Goal: Browse casually: Explore the website without a specific task or goal

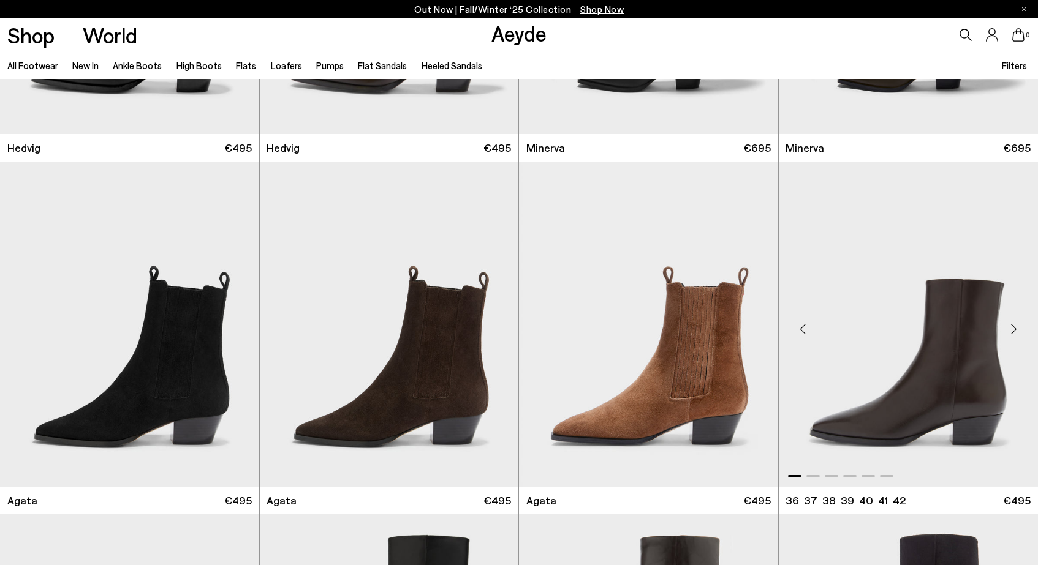
scroll to position [271, 0]
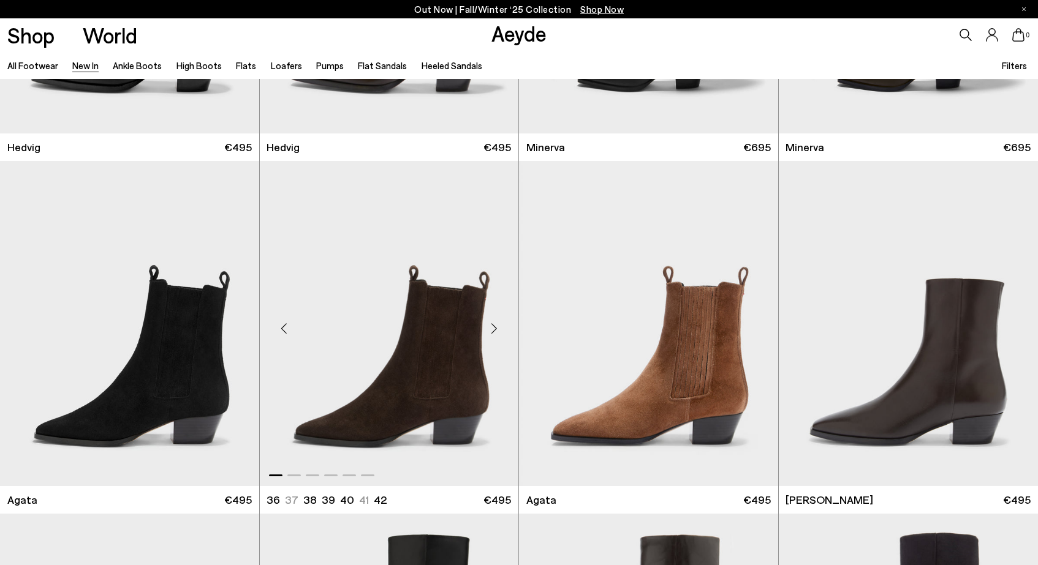
click at [494, 327] on div "Next slide" at bounding box center [493, 329] width 37 height 37
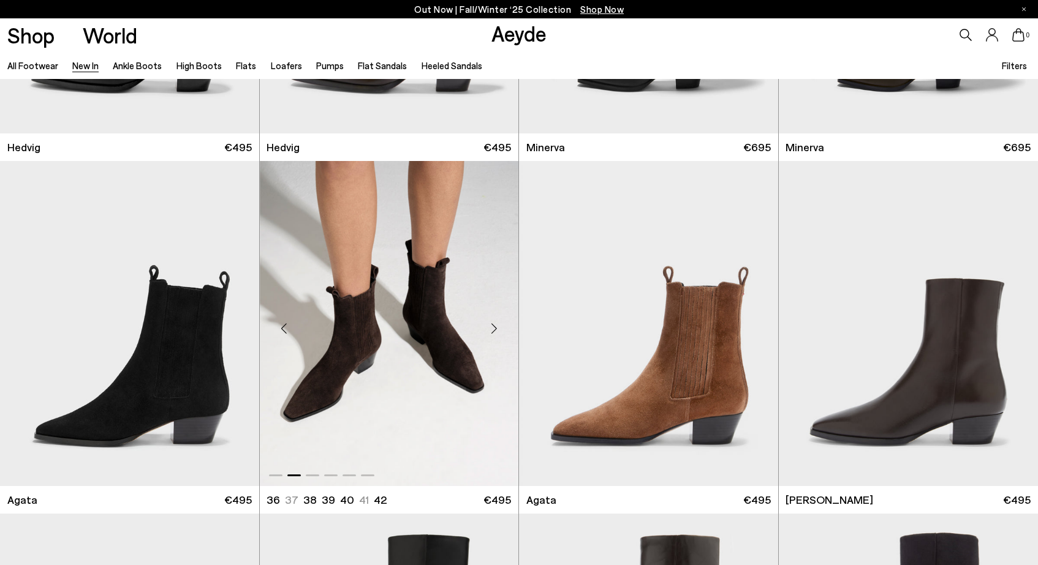
click at [494, 327] on div "Next slide" at bounding box center [493, 329] width 37 height 37
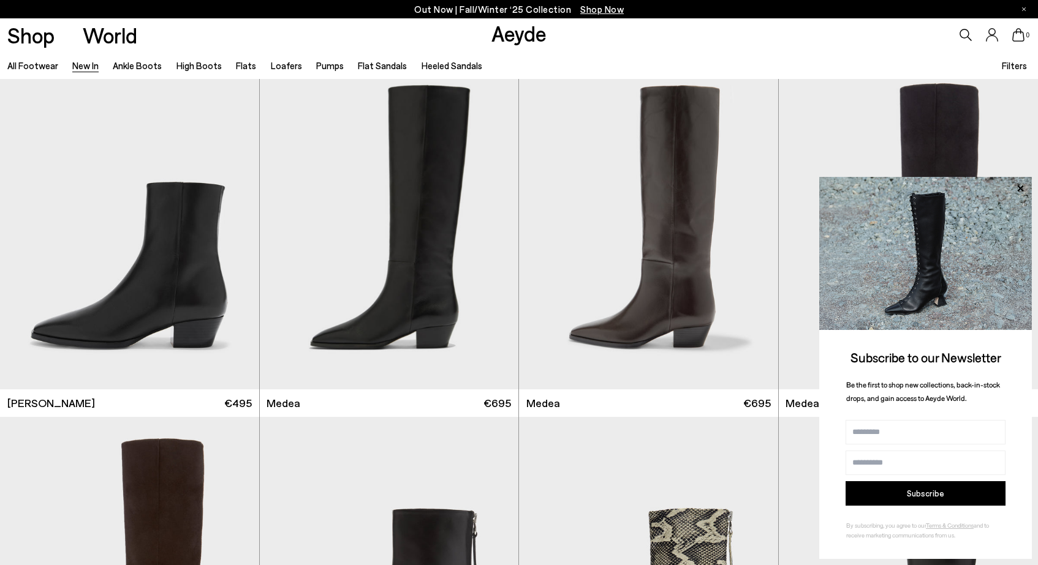
scroll to position [743, 0]
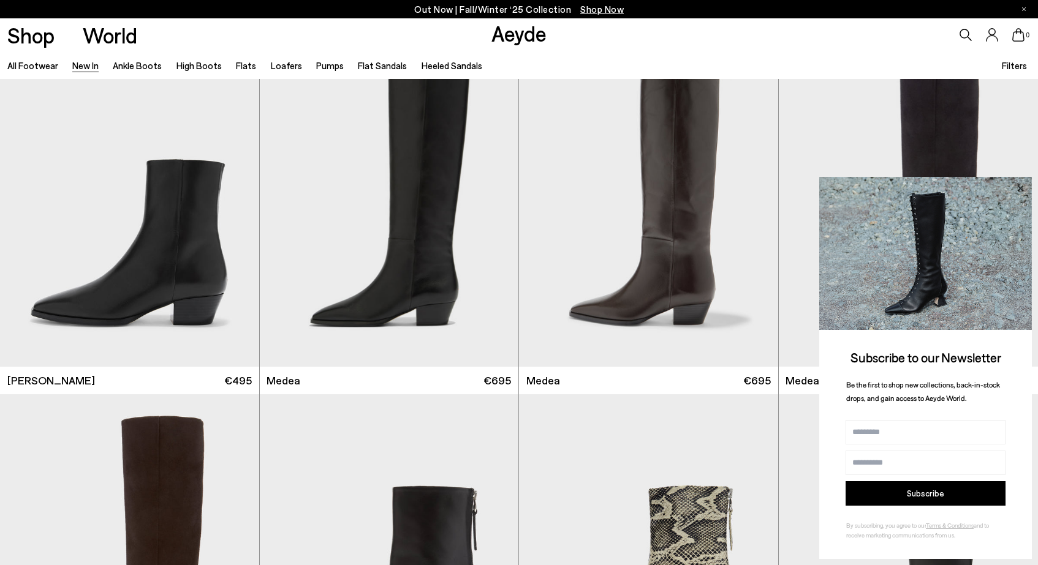
click at [1018, 190] on icon at bounding box center [1020, 189] width 16 height 16
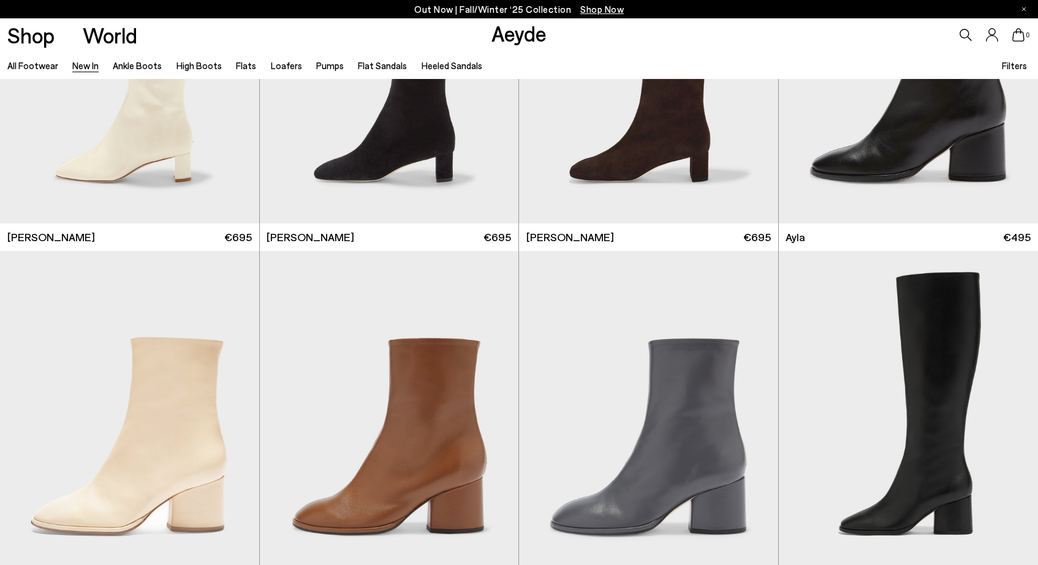
scroll to position [3710, 0]
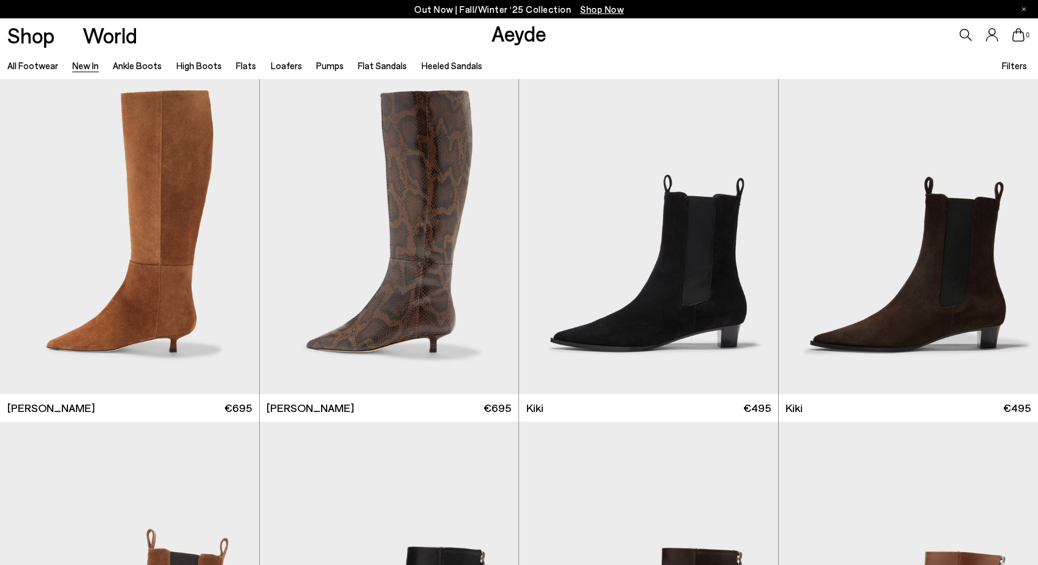
scroll to position [4949, 0]
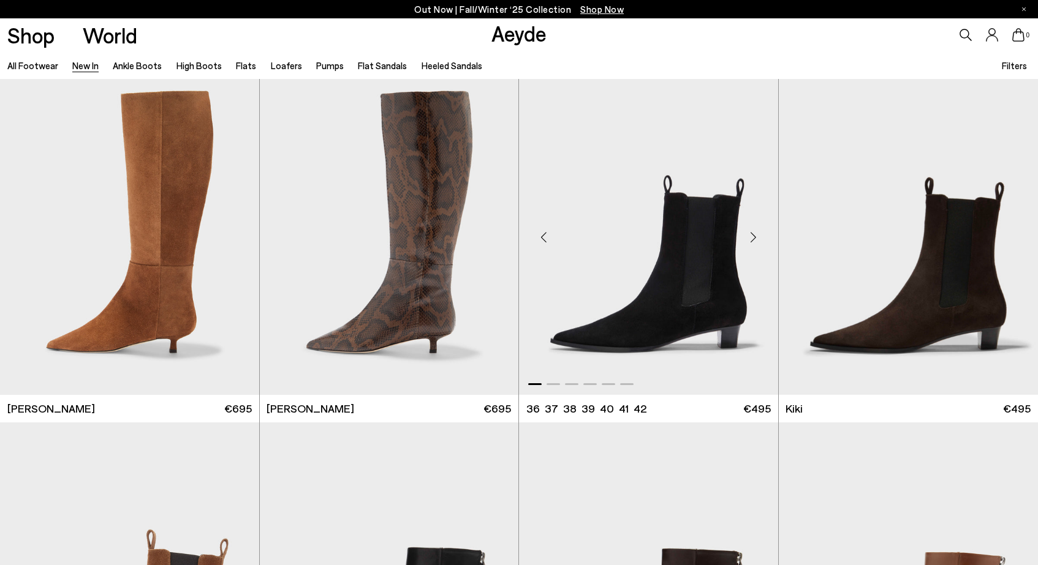
click at [752, 237] on div "Next slide" at bounding box center [753, 237] width 37 height 37
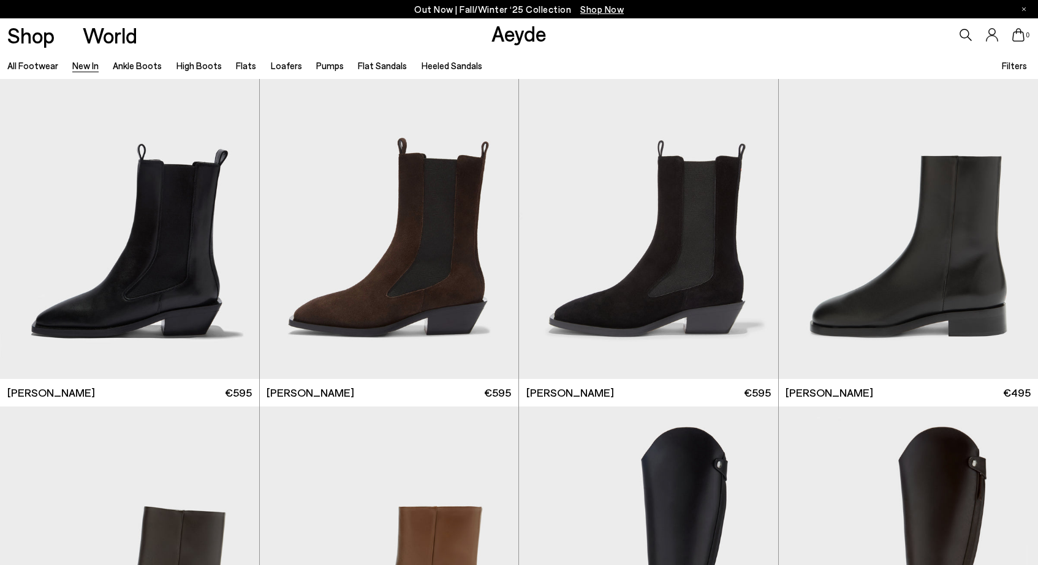
scroll to position [5671, 0]
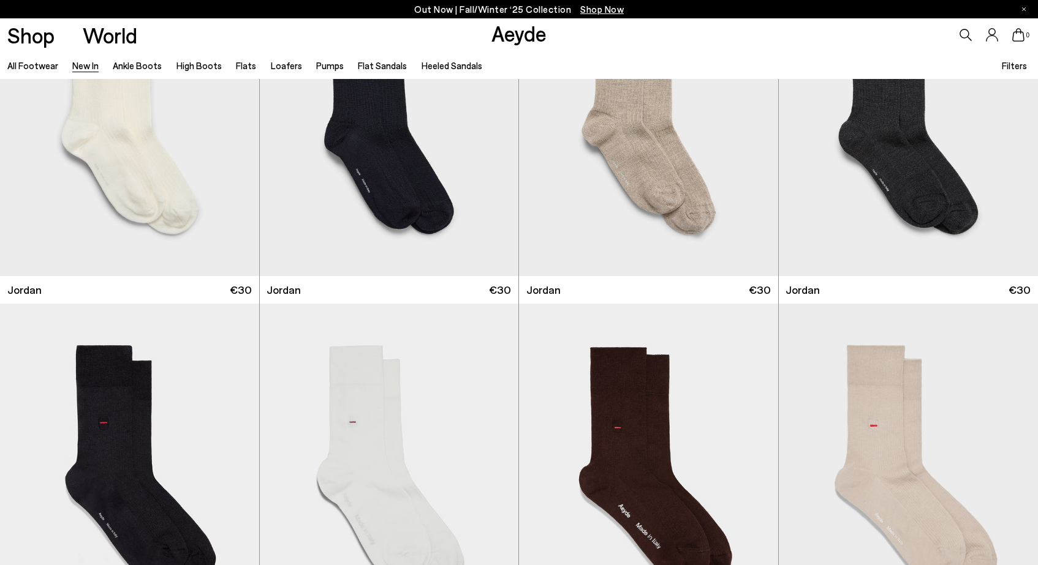
scroll to position [10008, 0]
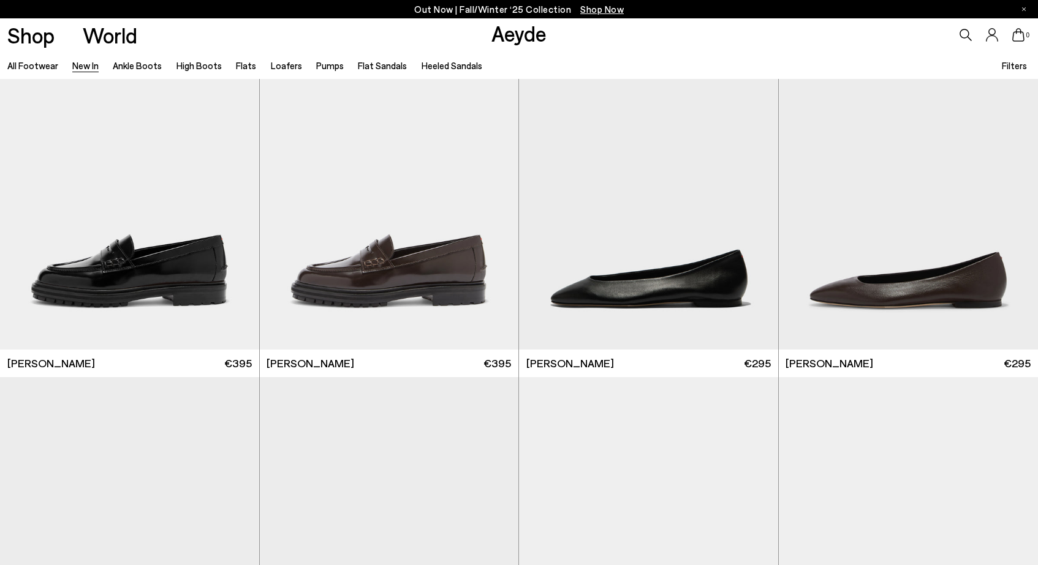
scroll to position [13472, 0]
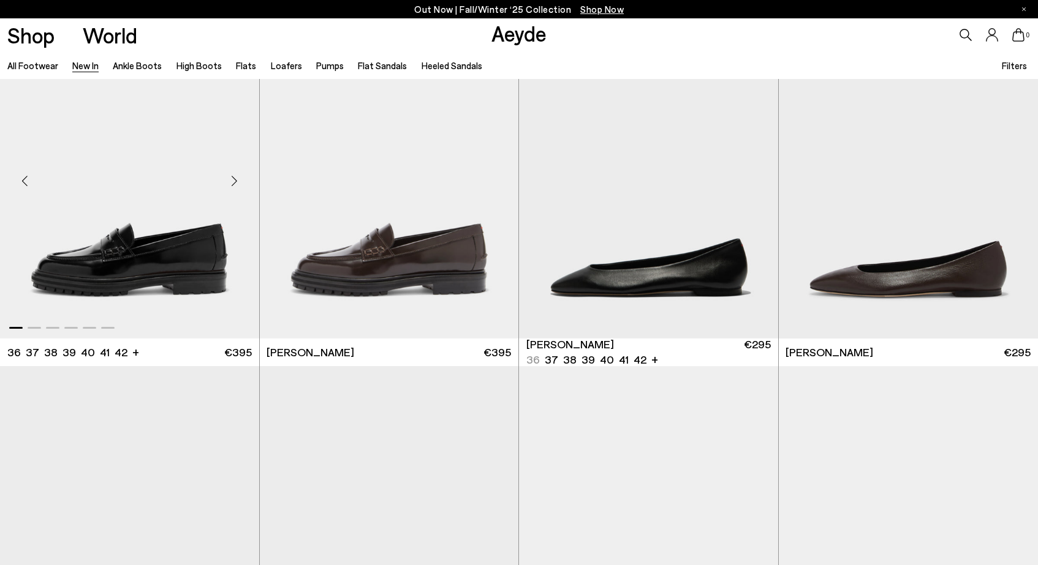
click at [231, 183] on div "Next slide" at bounding box center [234, 180] width 37 height 37
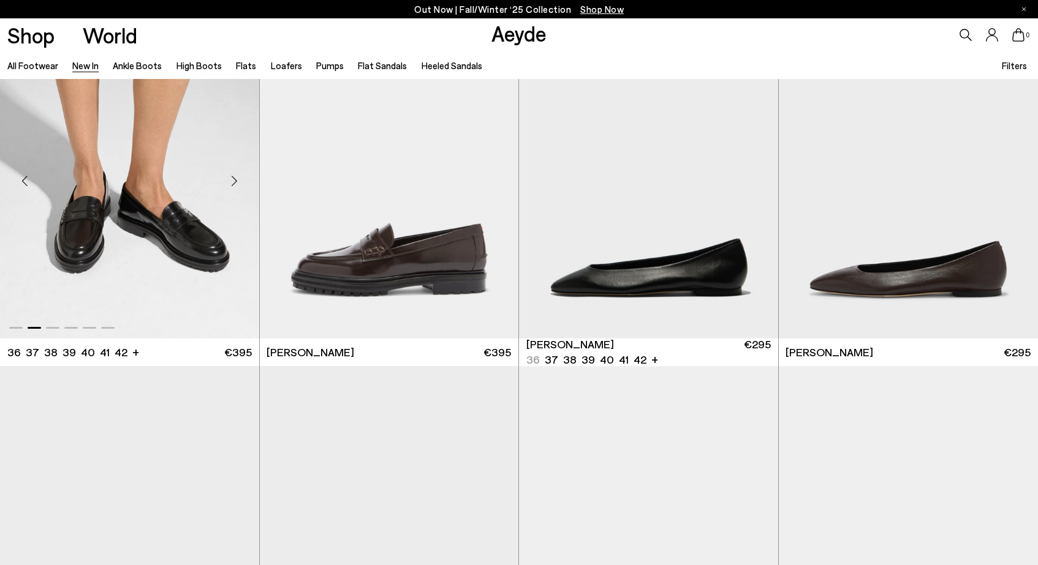
click at [231, 183] on div "Next slide" at bounding box center [234, 180] width 37 height 37
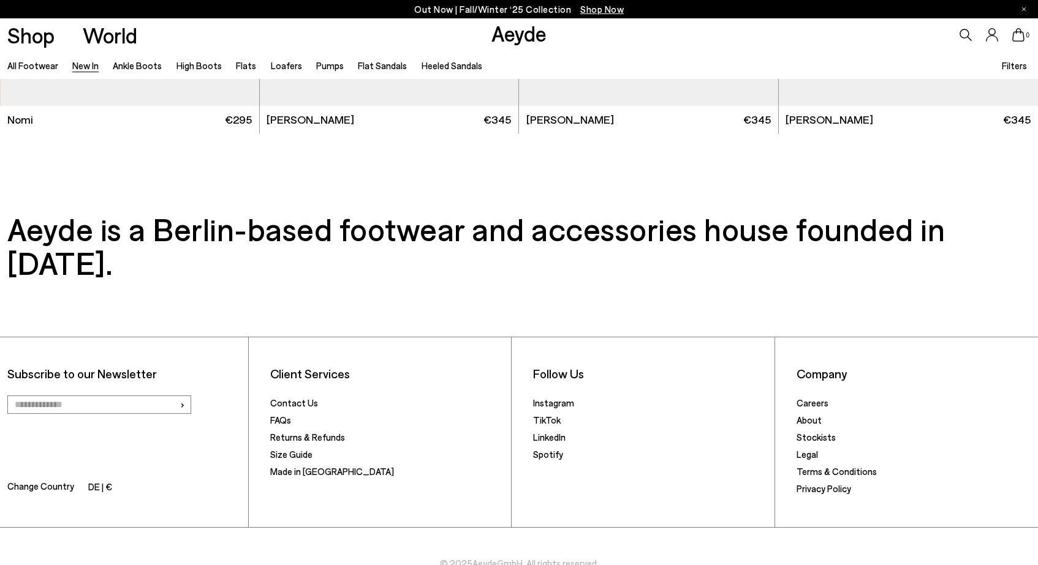
scroll to position [15115, 0]
click at [284, 67] on link "Loafers" at bounding box center [286, 65] width 31 height 11
click at [136, 69] on link "Ankle Boots" at bounding box center [137, 65] width 49 height 11
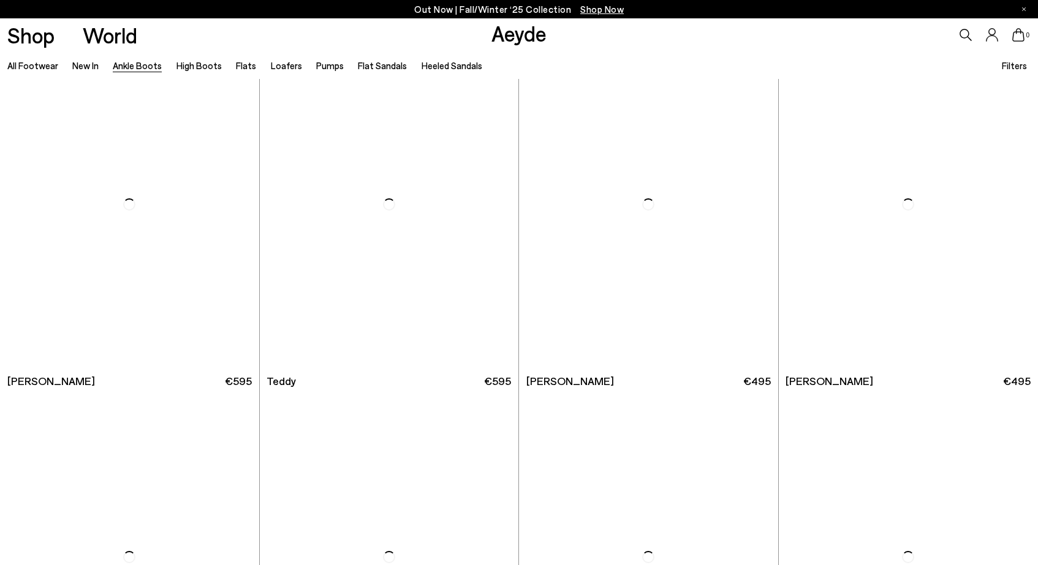
scroll to position [4617, 0]
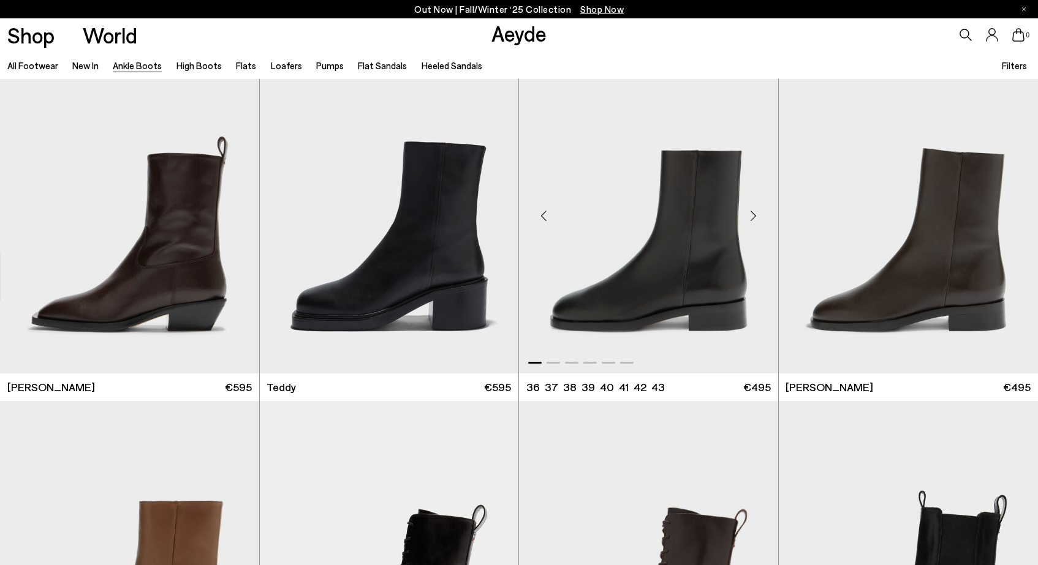
click at [753, 219] on div "Next slide" at bounding box center [753, 215] width 37 height 37
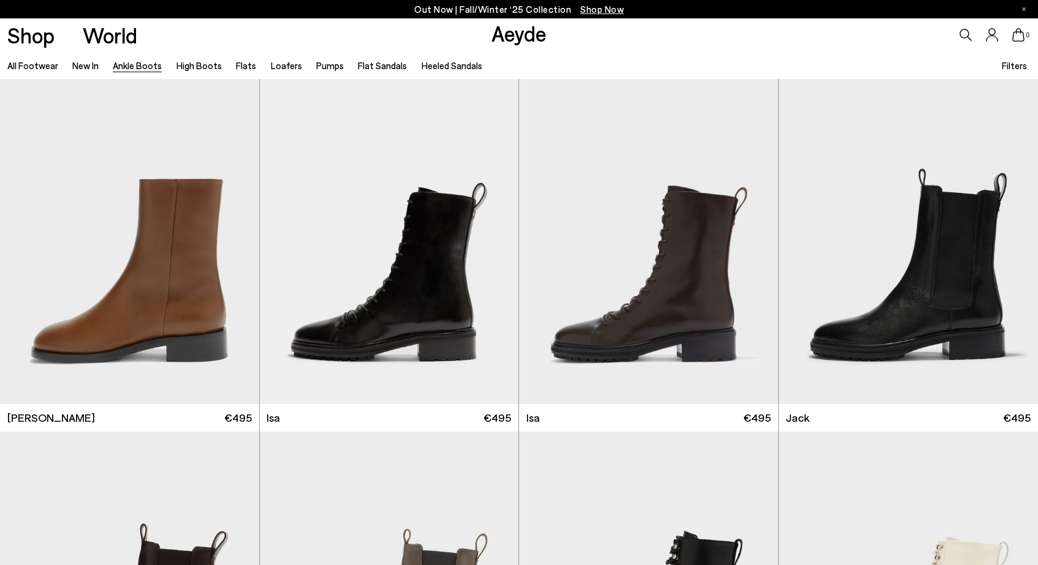
scroll to position [4950, 0]
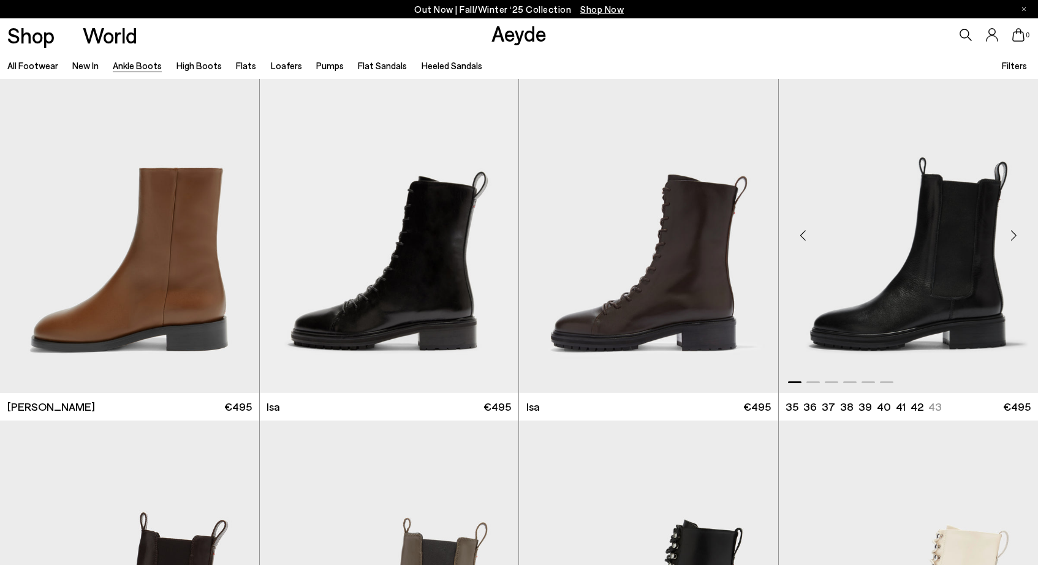
click at [1015, 235] on div "Next slide" at bounding box center [1013, 235] width 37 height 37
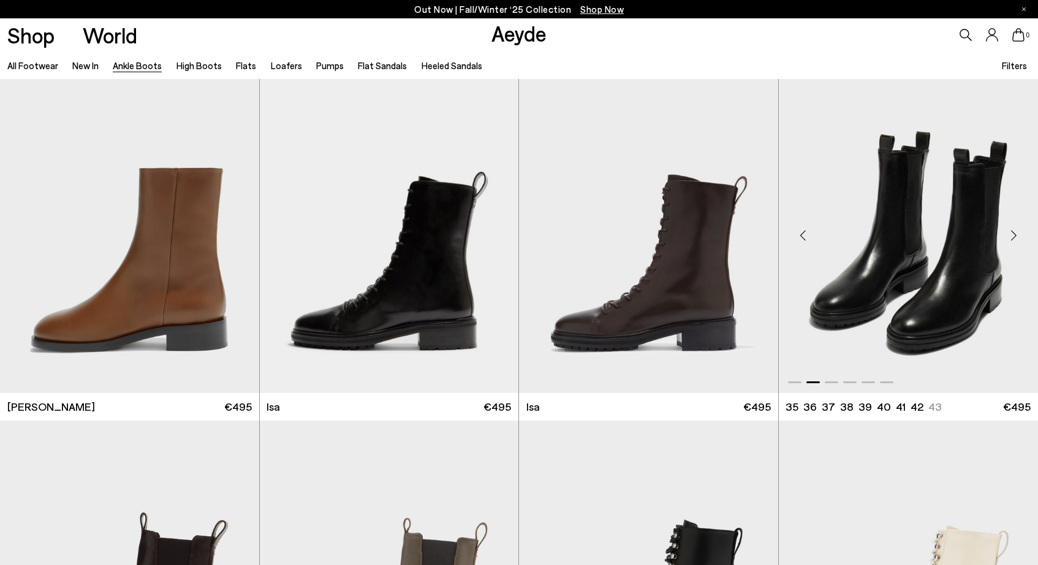
click at [1015, 235] on div "Next slide" at bounding box center [1013, 235] width 37 height 37
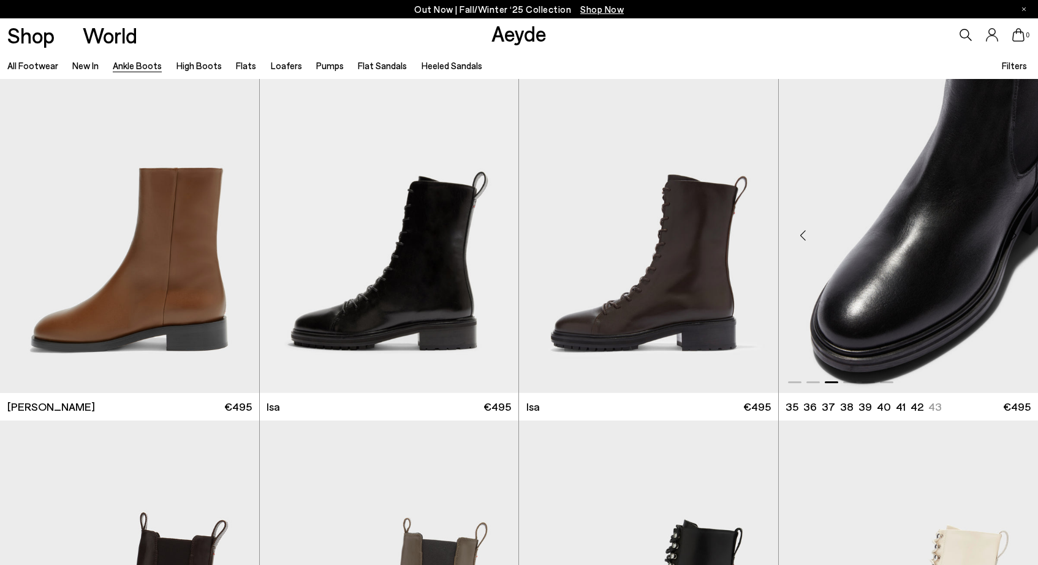
click at [1015, 235] on div "Next slide" at bounding box center [1013, 235] width 37 height 37
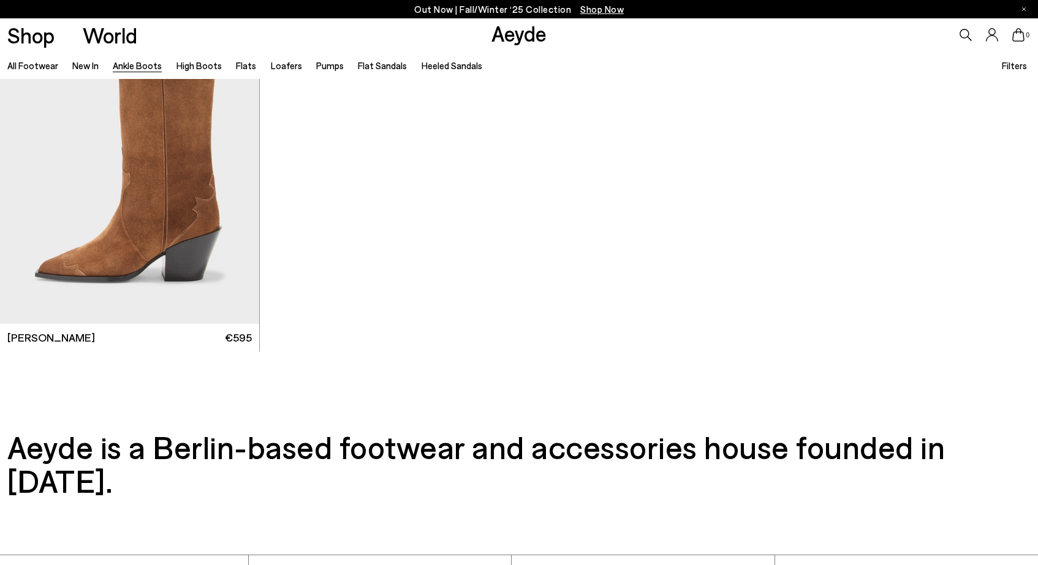
scroll to position [7512, 0]
